Goal: Transaction & Acquisition: Purchase product/service

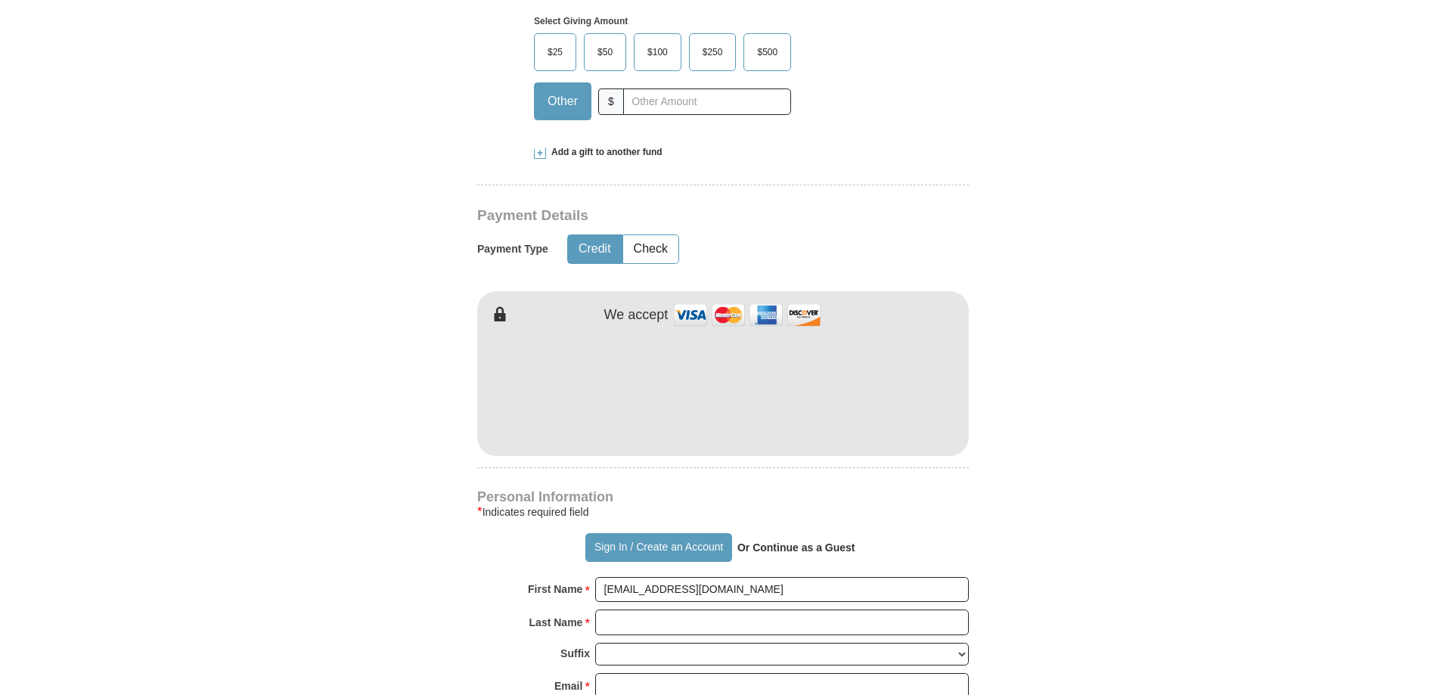
scroll to position [425, 0]
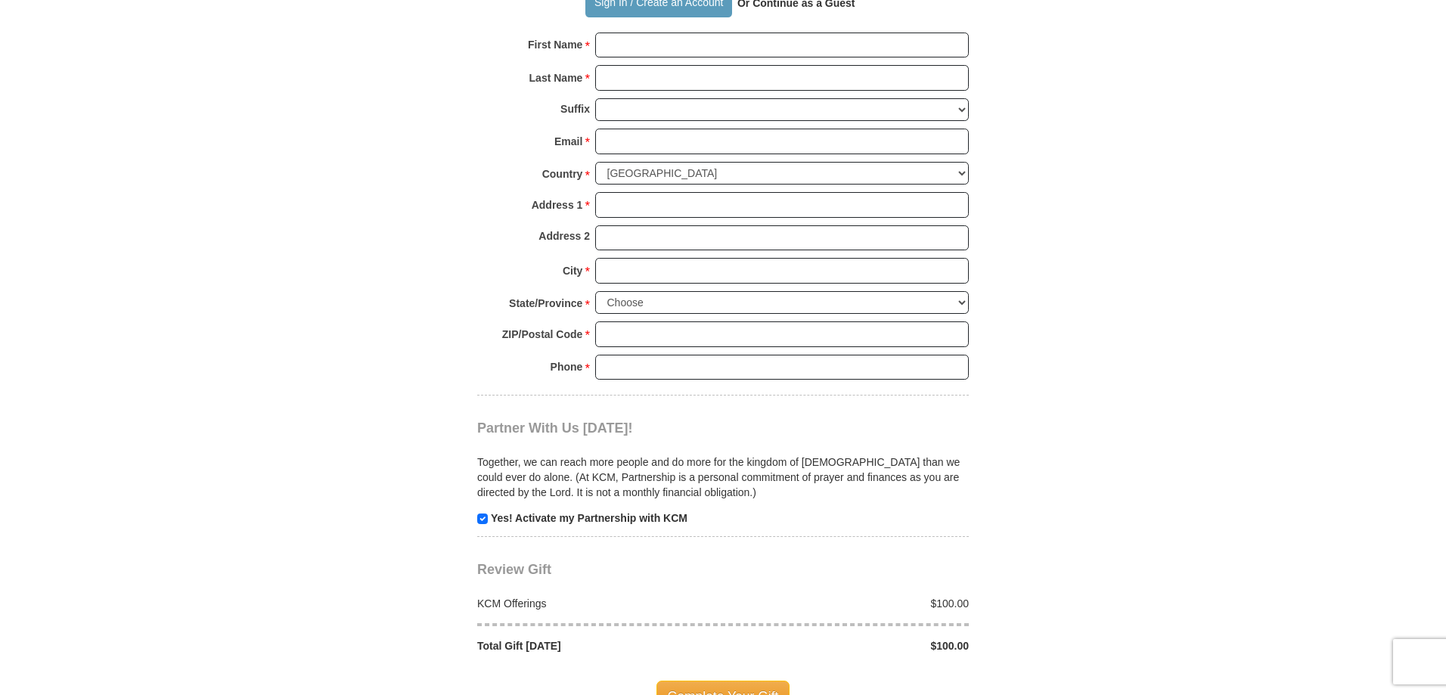
scroll to position [1332, 0]
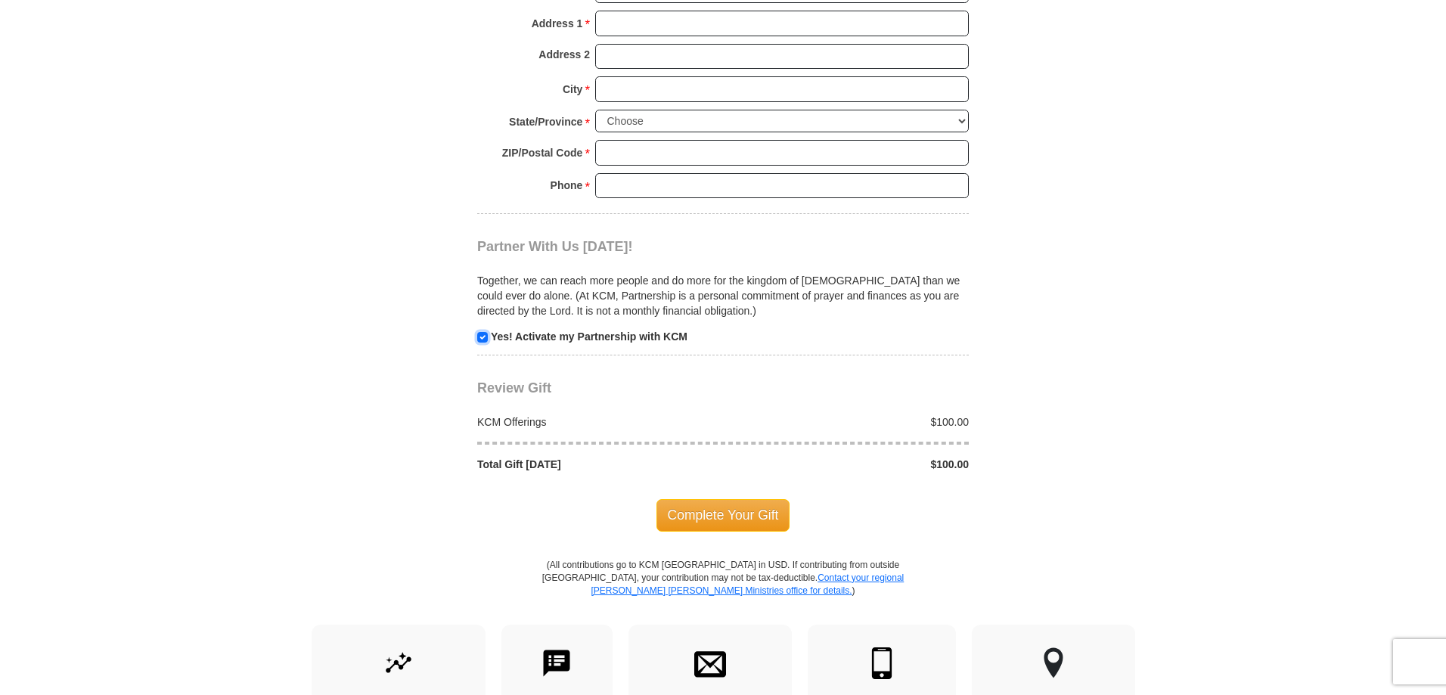
click at [486, 332] on input "checkbox" at bounding box center [482, 337] width 11 height 11
checkbox input "false"
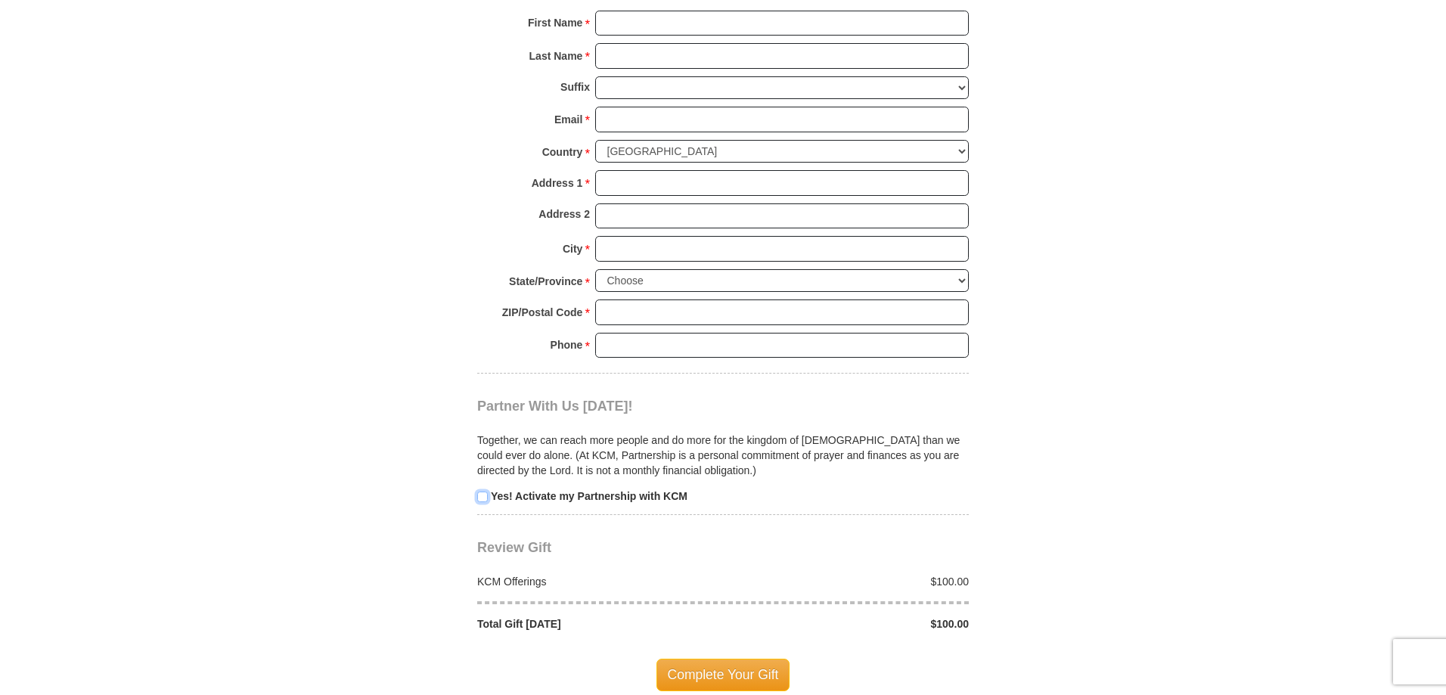
scroll to position [1242, 0]
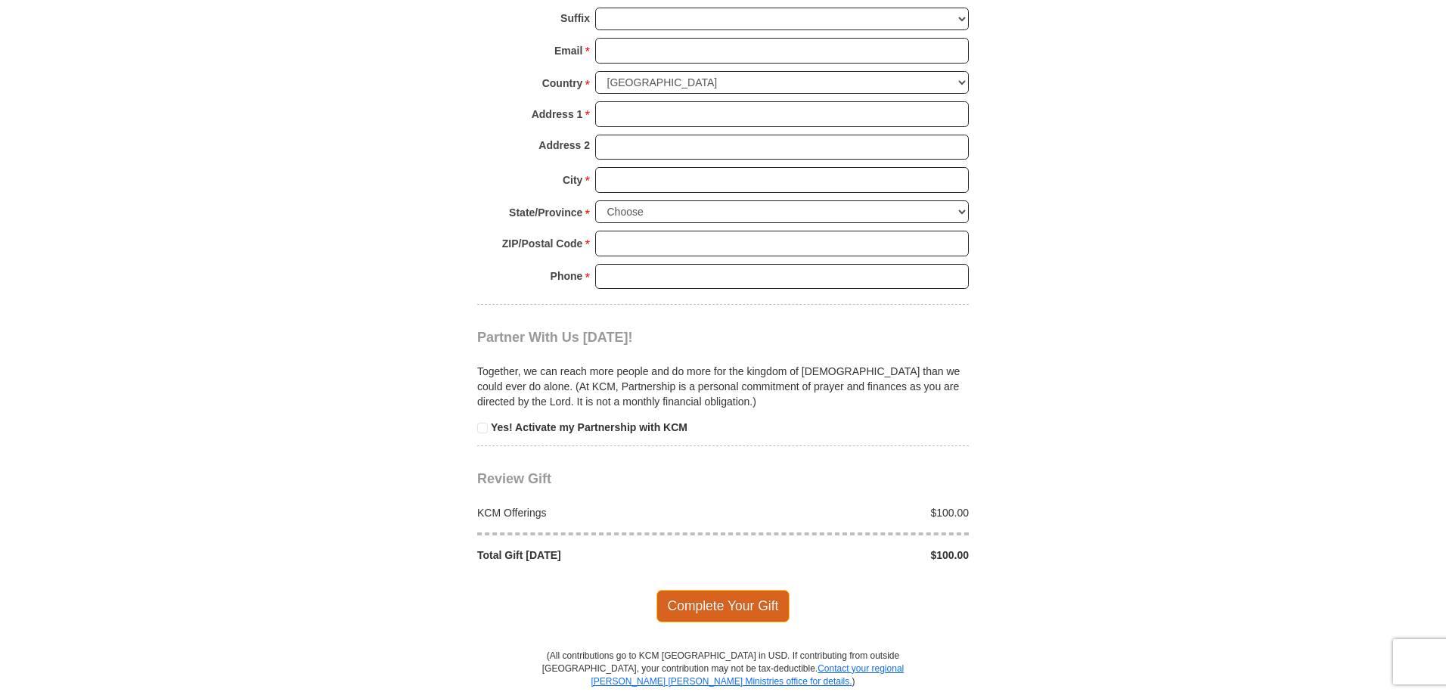
click at [690, 590] on span "Complete Your Gift" at bounding box center [723, 606] width 134 height 32
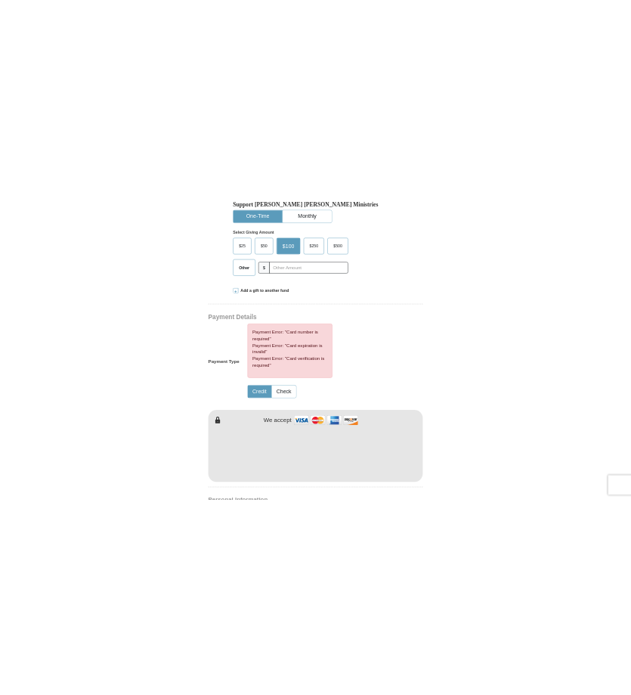
scroll to position [495, 0]
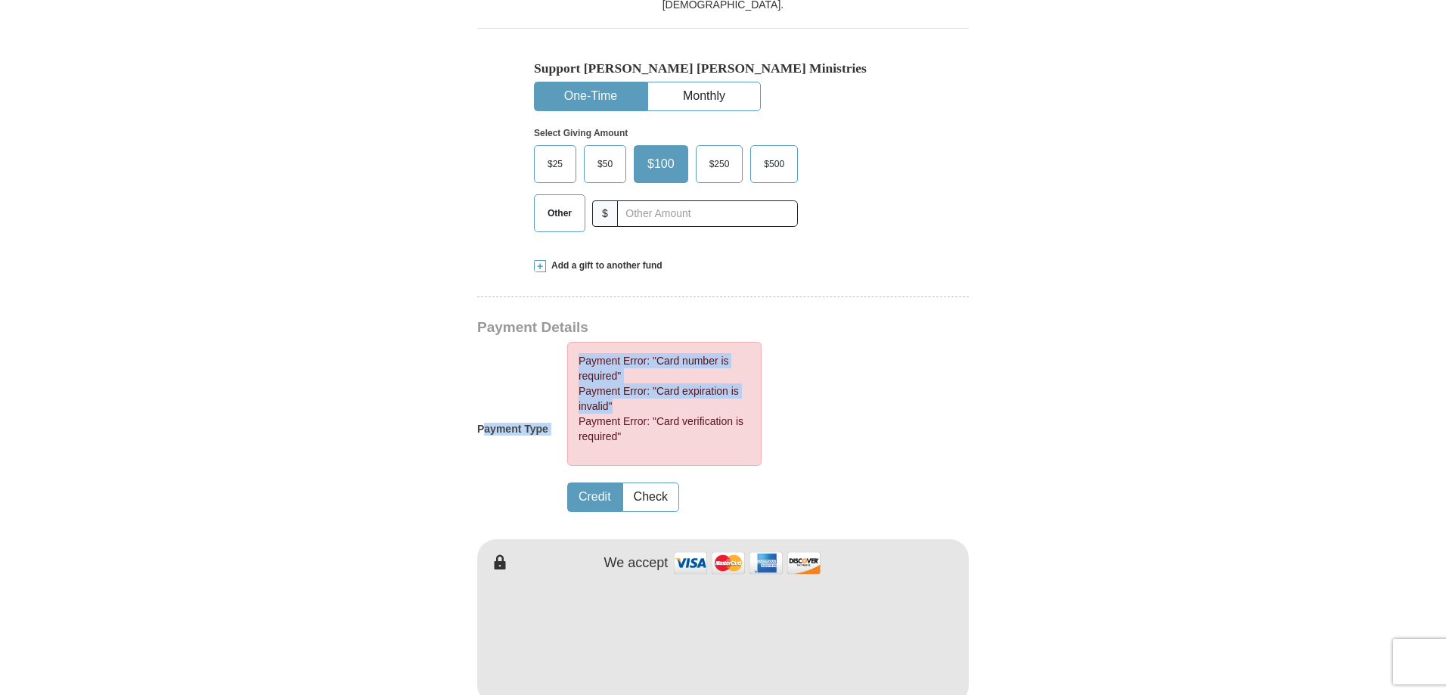
drag, startPoint x: 481, startPoint y: 393, endPoint x: 547, endPoint y: 395, distance: 66.6
click at [547, 395] on div "Payment Type Payment Error: "Card number is required" Payment Error: "Card expi…" at bounding box center [670, 429] width 386 height 175
click at [548, 395] on div "Payment Error: "Card number is required" Payment Error: "Card expiration is inv…" at bounding box center [683, 429] width 271 height 175
click at [490, 423] on h5 "Payment Type" at bounding box center [512, 429] width 71 height 13
drag, startPoint x: 483, startPoint y: 398, endPoint x: 534, endPoint y: 397, distance: 50.7
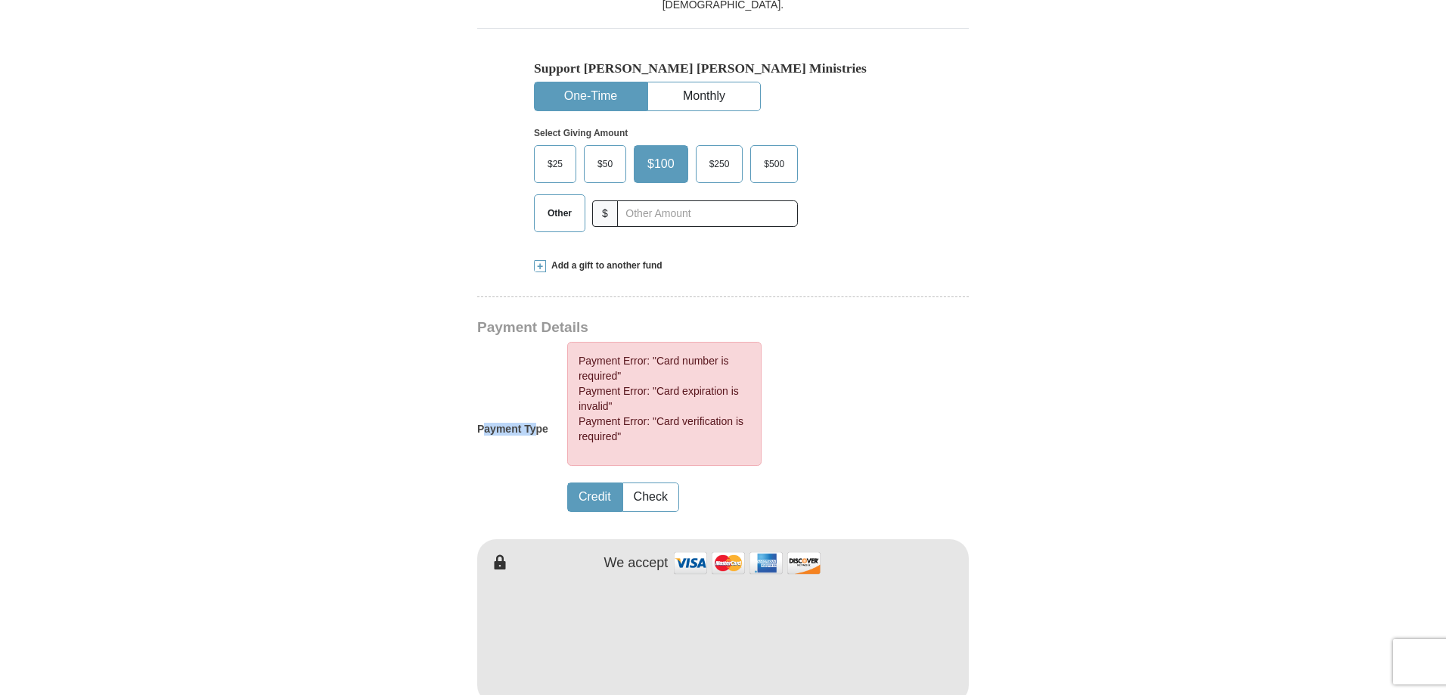
click at [534, 423] on h5 "Payment Type" at bounding box center [512, 429] width 71 height 13
click at [482, 423] on h5 "Payment Type" at bounding box center [512, 429] width 71 height 13
drag, startPoint x: 473, startPoint y: 395, endPoint x: 555, endPoint y: 397, distance: 81.7
click at [557, 395] on form "Already have an account? Sign in for faster giving. Don't have an account? Crea…" at bounding box center [723, 582] width 862 height 2032
click at [553, 398] on div "Payment Error: "Card number is required" Payment Error: "Card expiration is inv…" at bounding box center [683, 429] width 271 height 175
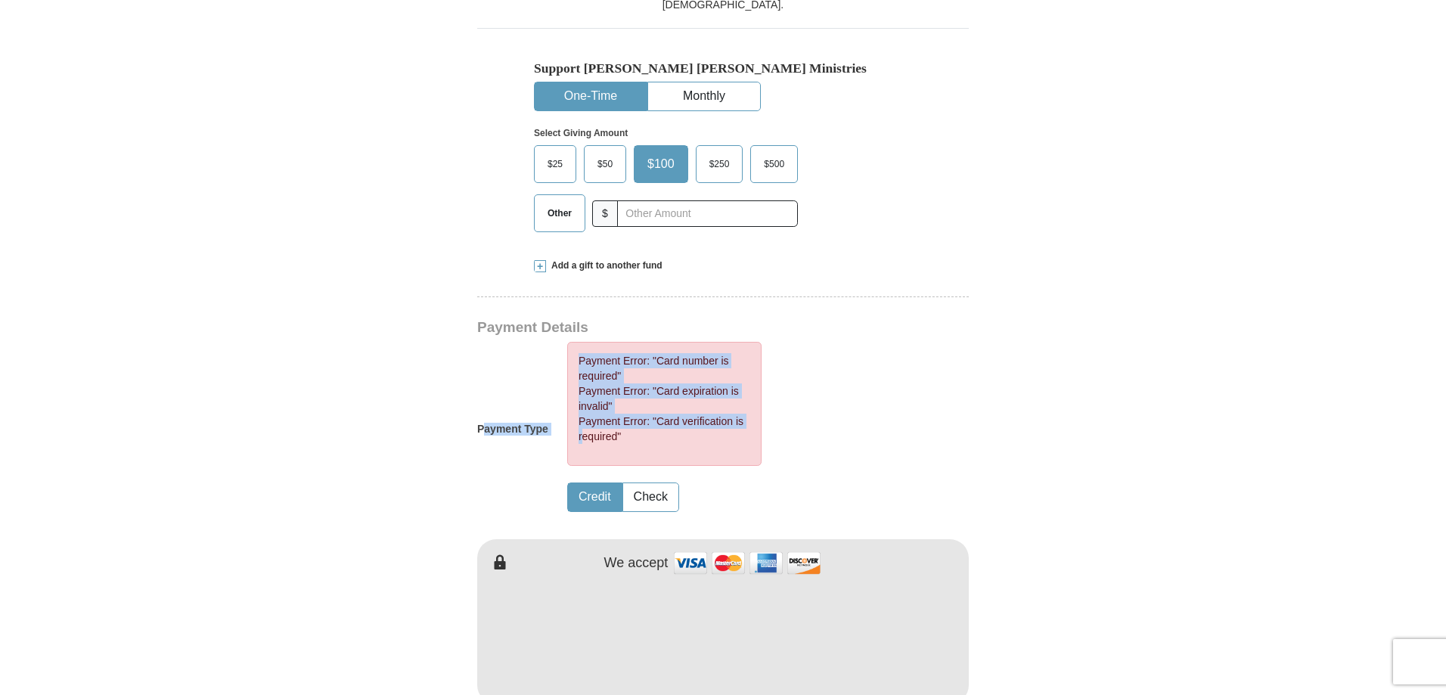
drag, startPoint x: 486, startPoint y: 401, endPoint x: 557, endPoint y: 400, distance: 70.3
click at [557, 400] on div "Payment Type Payment Error: "Card number is required" Payment Error: "Card expi…" at bounding box center [670, 429] width 386 height 175
drag, startPoint x: 636, startPoint y: 358, endPoint x: 594, endPoint y: 347, distance: 42.9
click at [636, 383] on li "Payment Error: "Card expiration is invalid"" at bounding box center [664, 398] width 172 height 30
click at [614, 353] on li "Payment Error: "Card number is required"" at bounding box center [664, 368] width 172 height 30
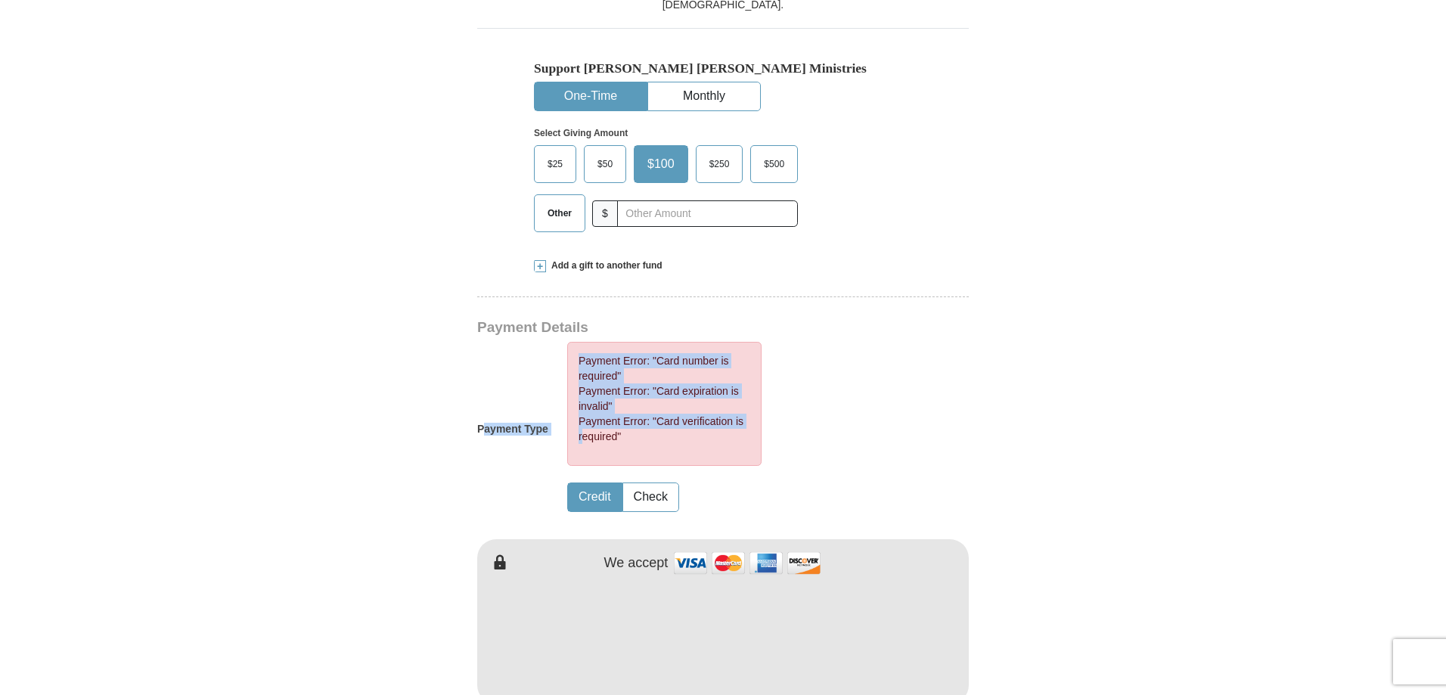
drag, startPoint x: 629, startPoint y: 360, endPoint x: 632, endPoint y: 384, distance: 24.4
click at [629, 383] on li "Payment Error: "Card expiration is invalid"" at bounding box center [664, 398] width 172 height 30
drag, startPoint x: 594, startPoint y: 392, endPoint x: 606, endPoint y: 402, distance: 15.0
click at [594, 414] on li "Payment Error: "Card verification is required"" at bounding box center [664, 429] width 172 height 30
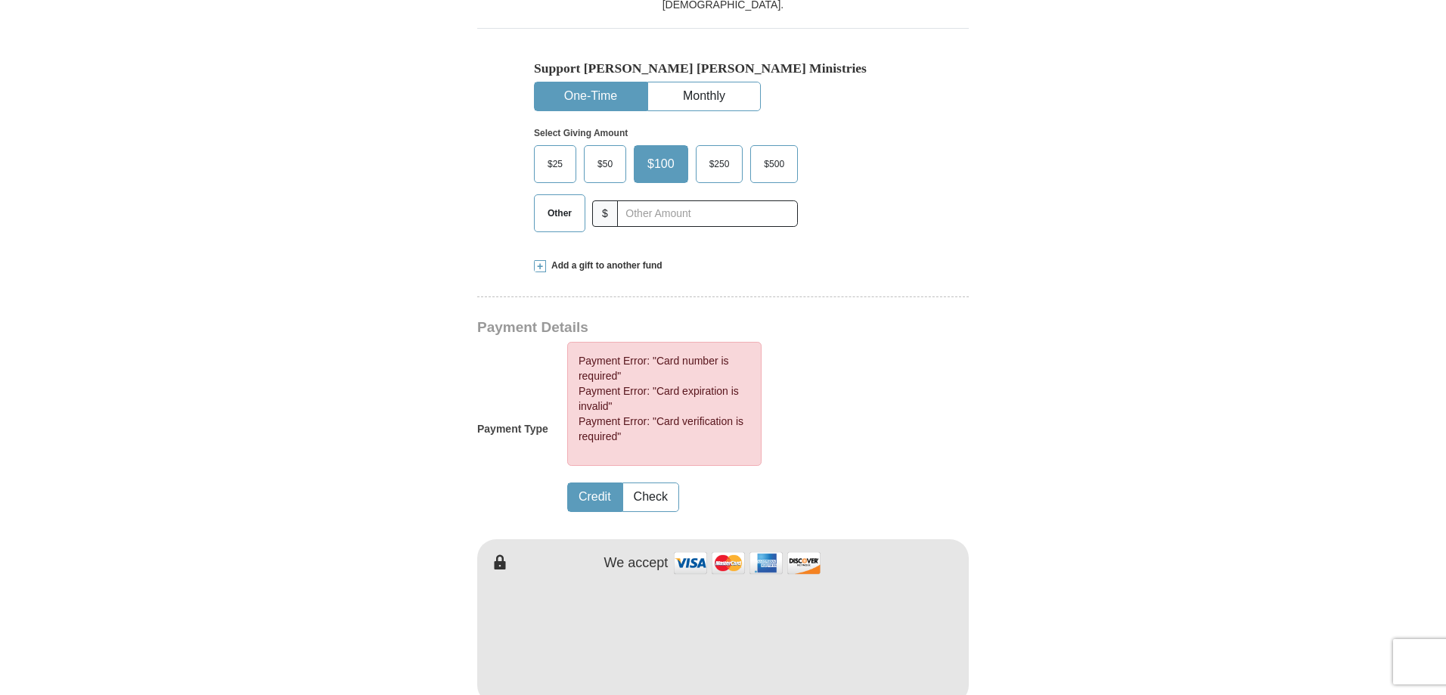
click at [823, 424] on div "Payment Type Payment Error: "Card number is required" Payment Error: "Card expi…" at bounding box center [670, 429] width 386 height 175
click at [855, 413] on div "Payment Type Payment Error: "Card number is required" Payment Error: "Card expi…" at bounding box center [670, 429] width 386 height 175
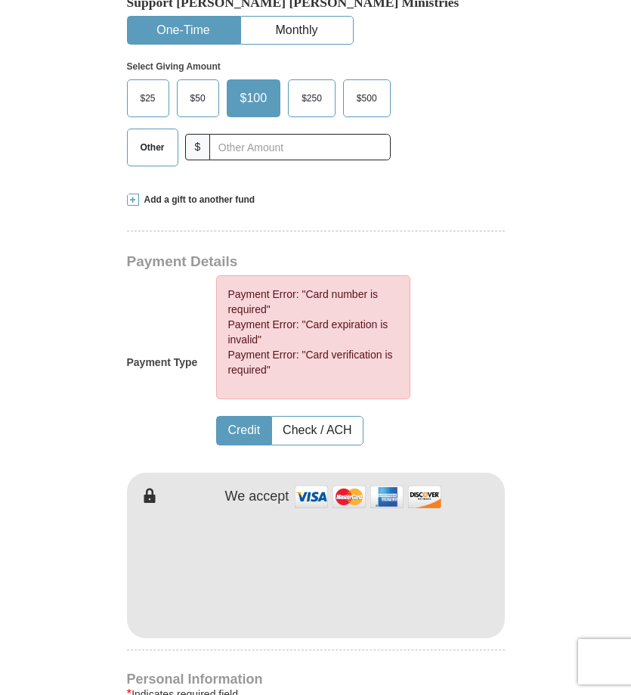
click at [572, 442] on form "Already have an account? Sign in for faster giving. Don't have an account? Crea…" at bounding box center [316, 556] width 567 height 1981
